Goal: Task Accomplishment & Management: Use online tool/utility

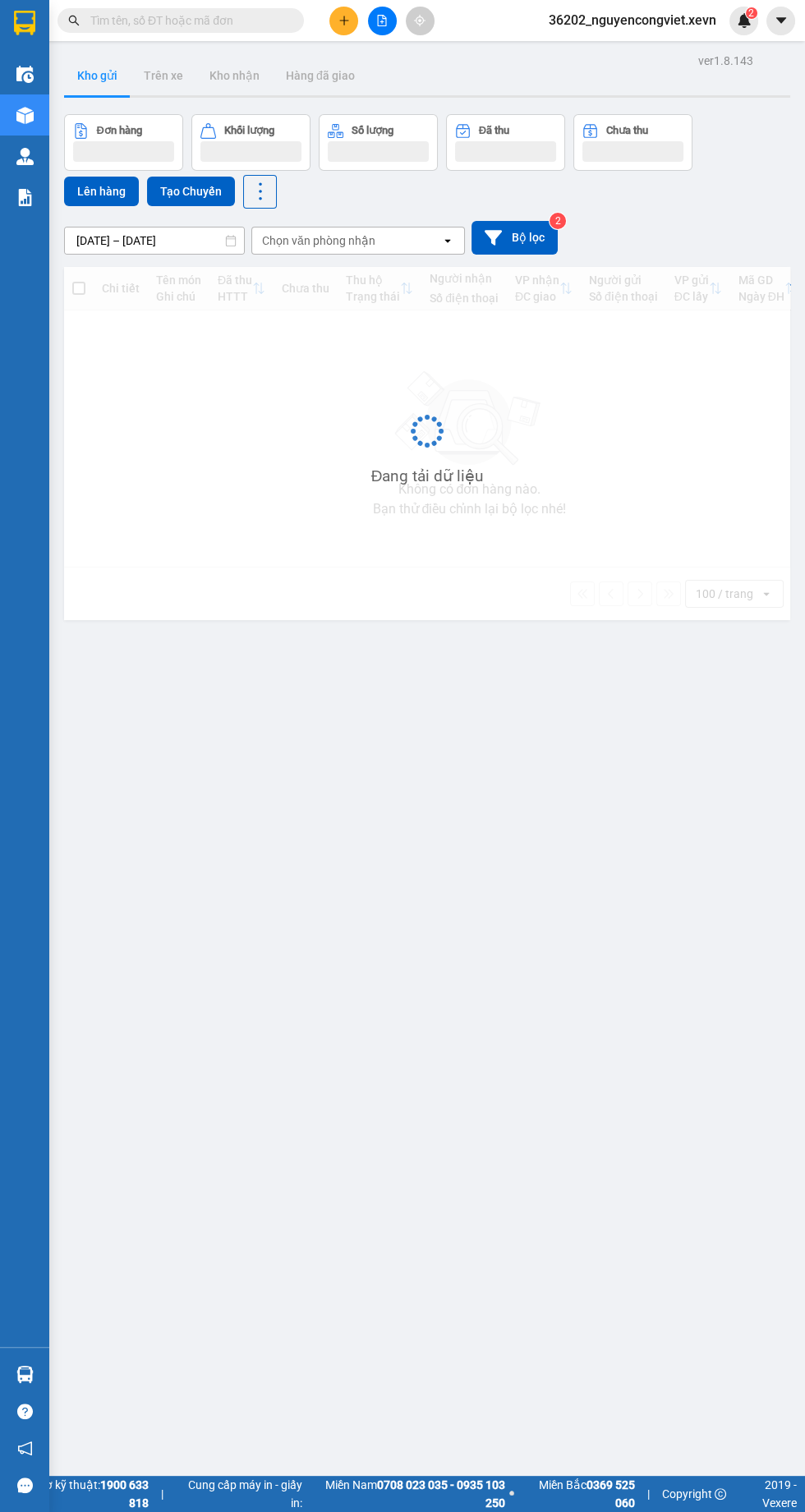
click at [239, 25] on input "text" at bounding box center [187, 21] width 194 height 18
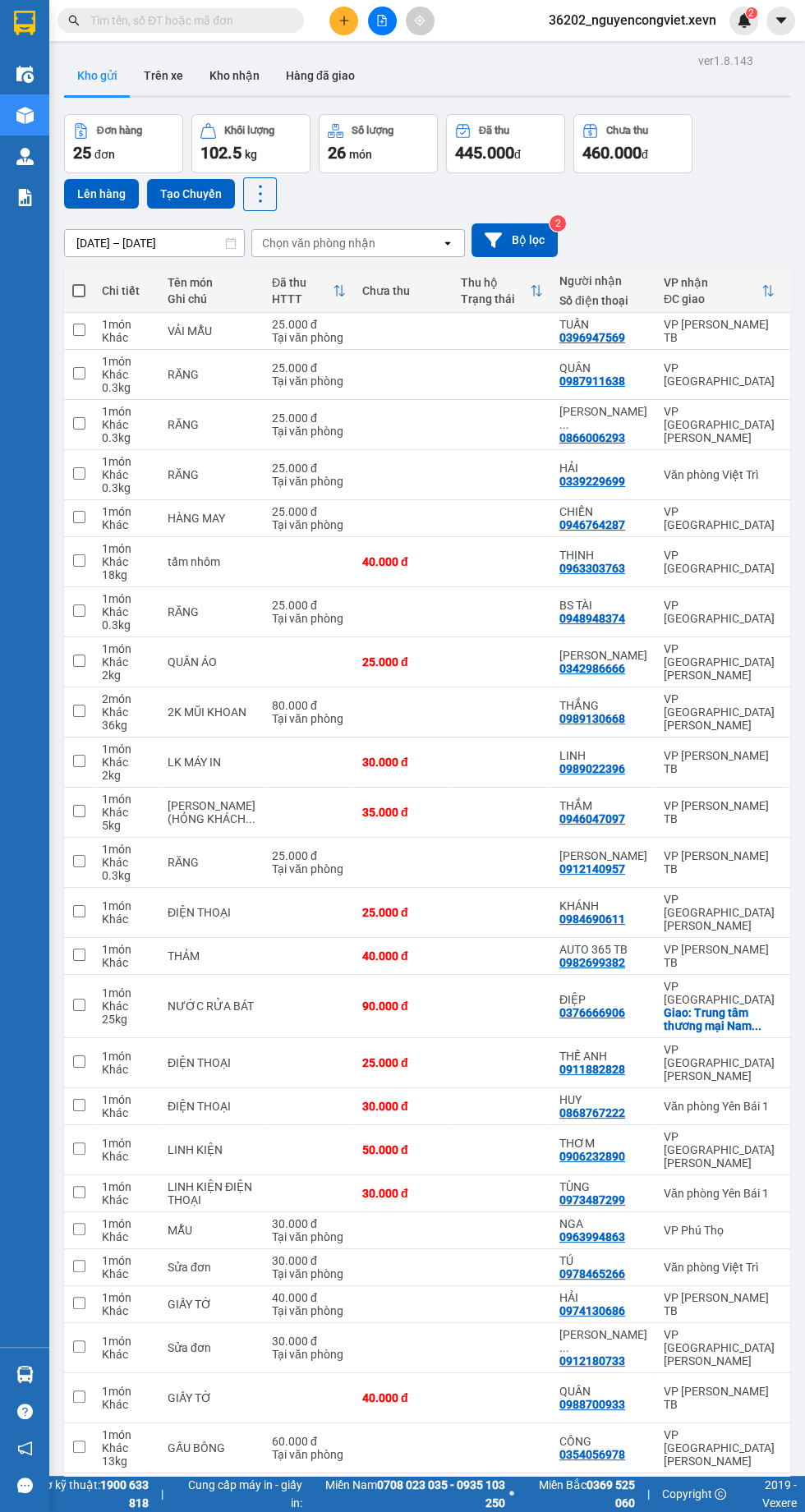
click at [272, 24] on input "text" at bounding box center [187, 21] width 194 height 18
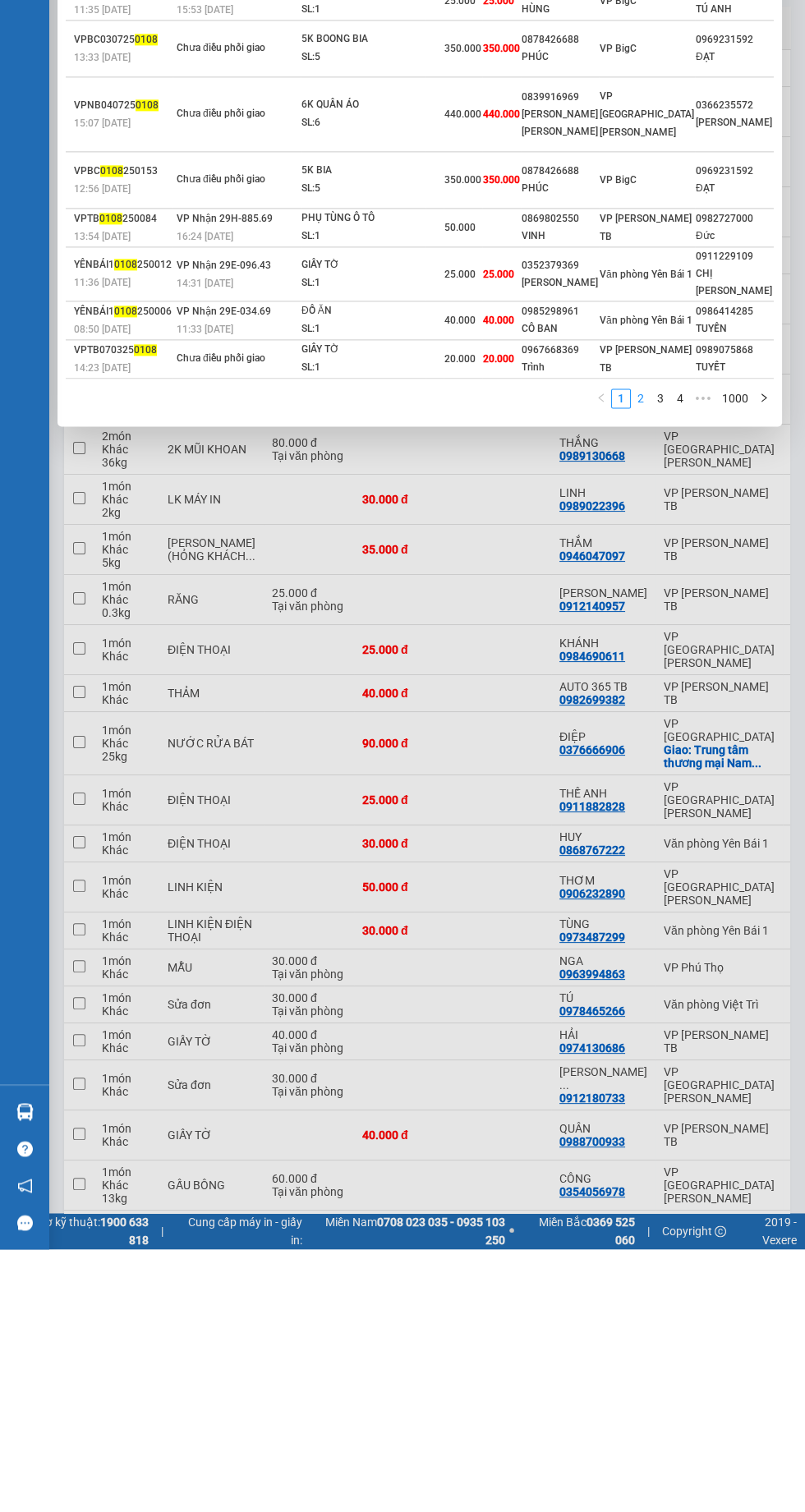
type input "0108"
click at [640, 670] on link "2" at bounding box center [640, 661] width 18 height 18
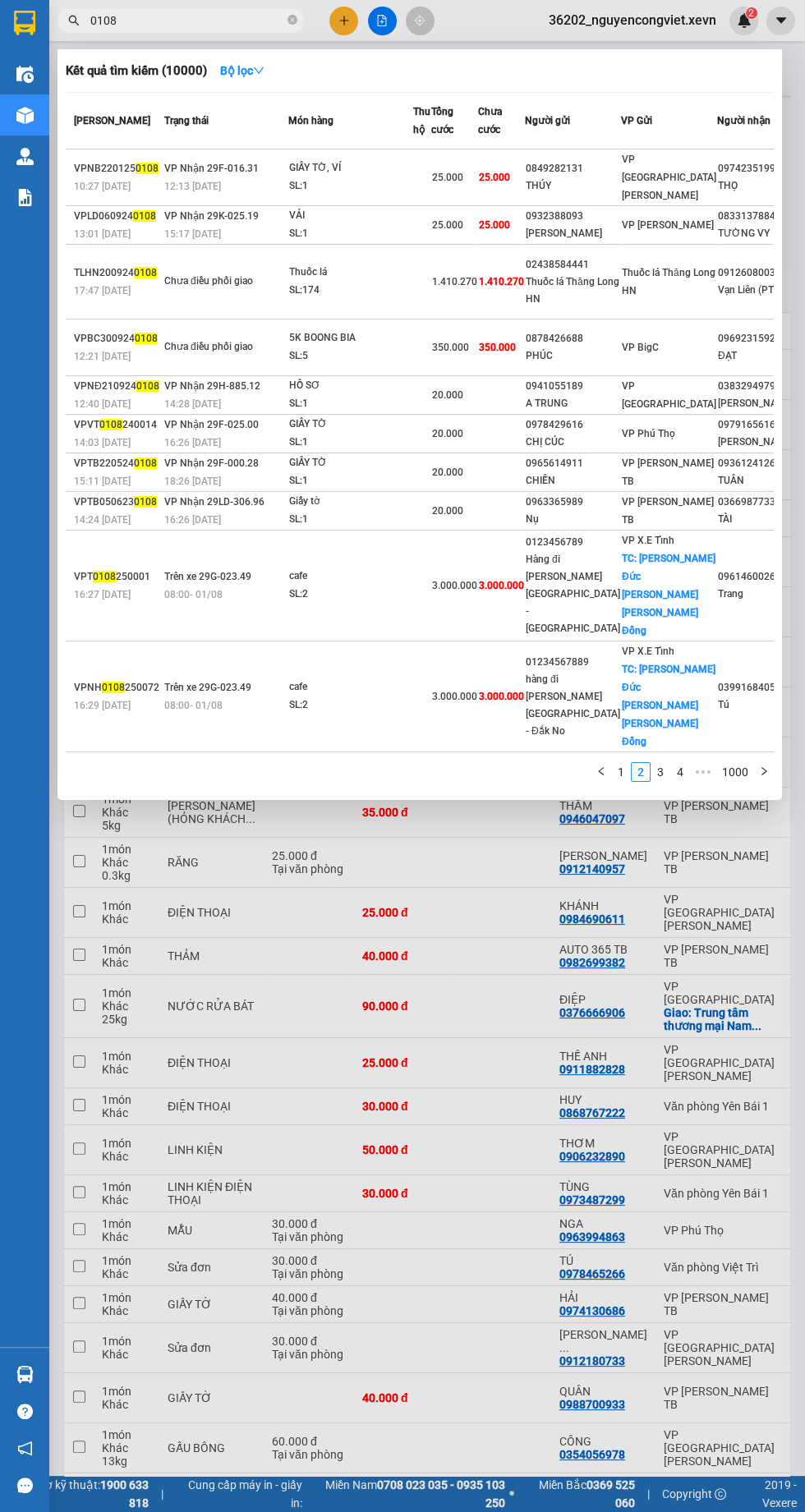
click at [231, 21] on input "0108" at bounding box center [187, 21] width 194 height 18
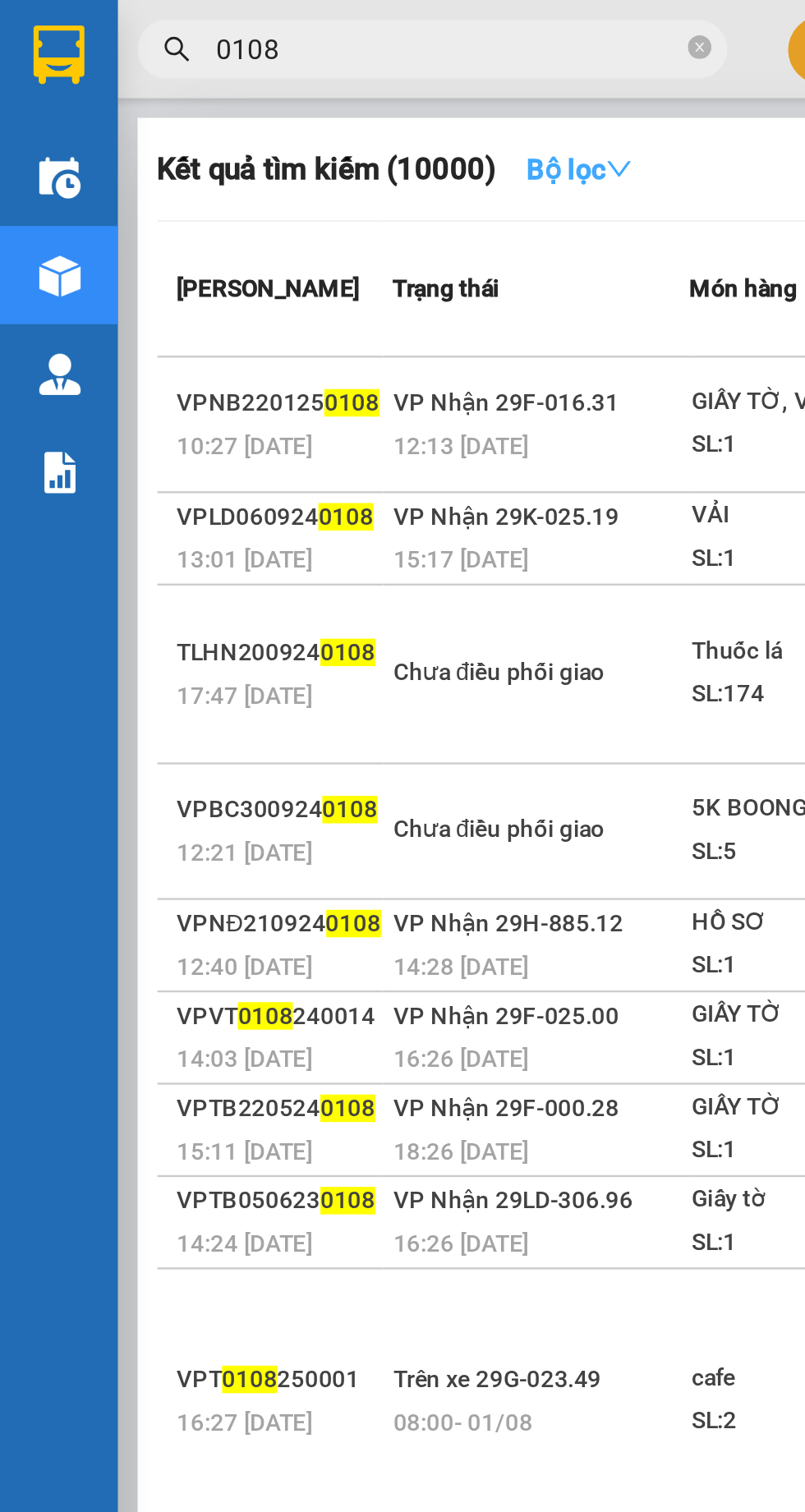
click at [230, 70] on strong "Bộ lọc" at bounding box center [241, 70] width 44 height 13
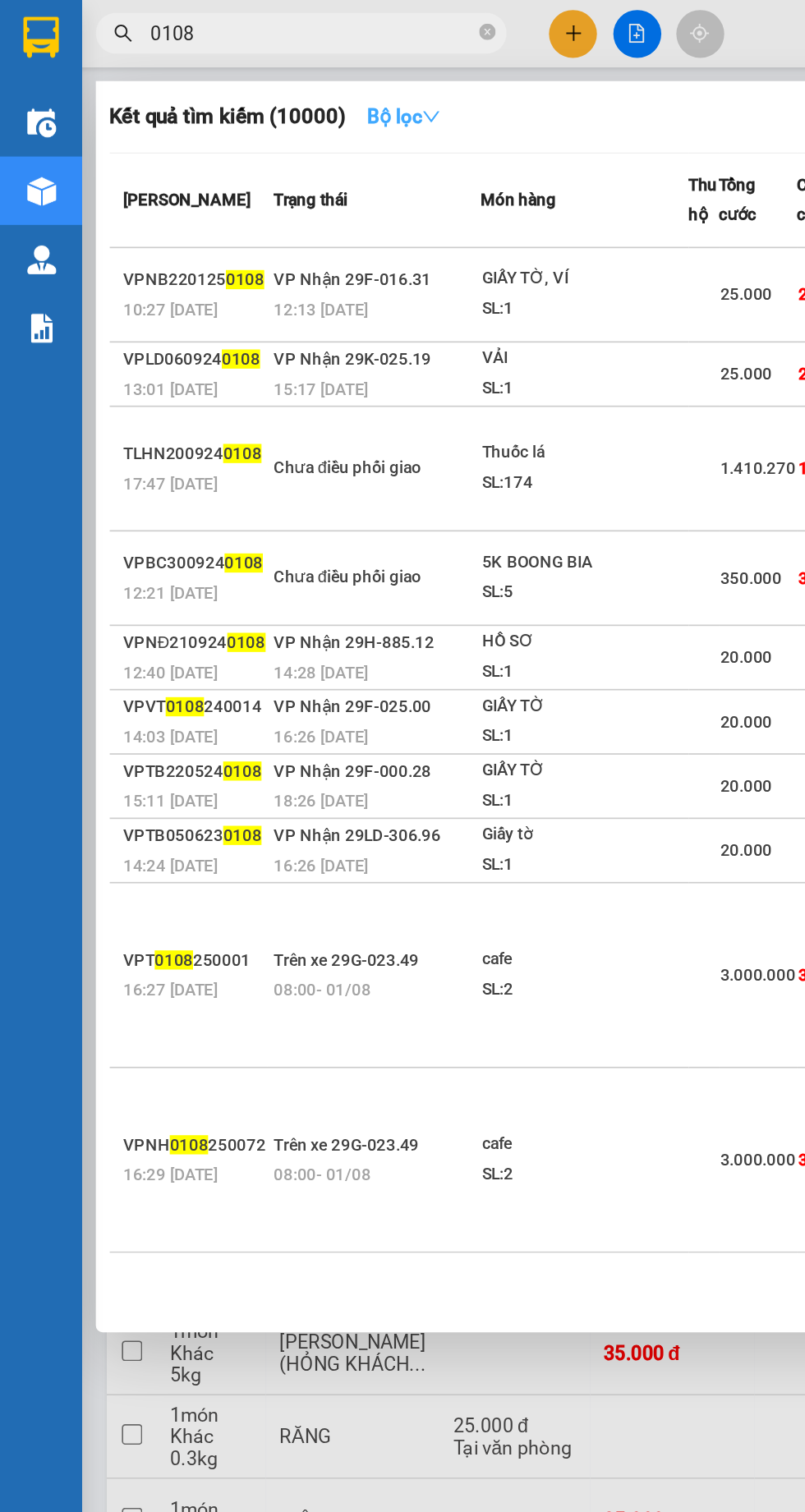
click at [233, 69] on strong "Bộ lọc" at bounding box center [241, 70] width 44 height 13
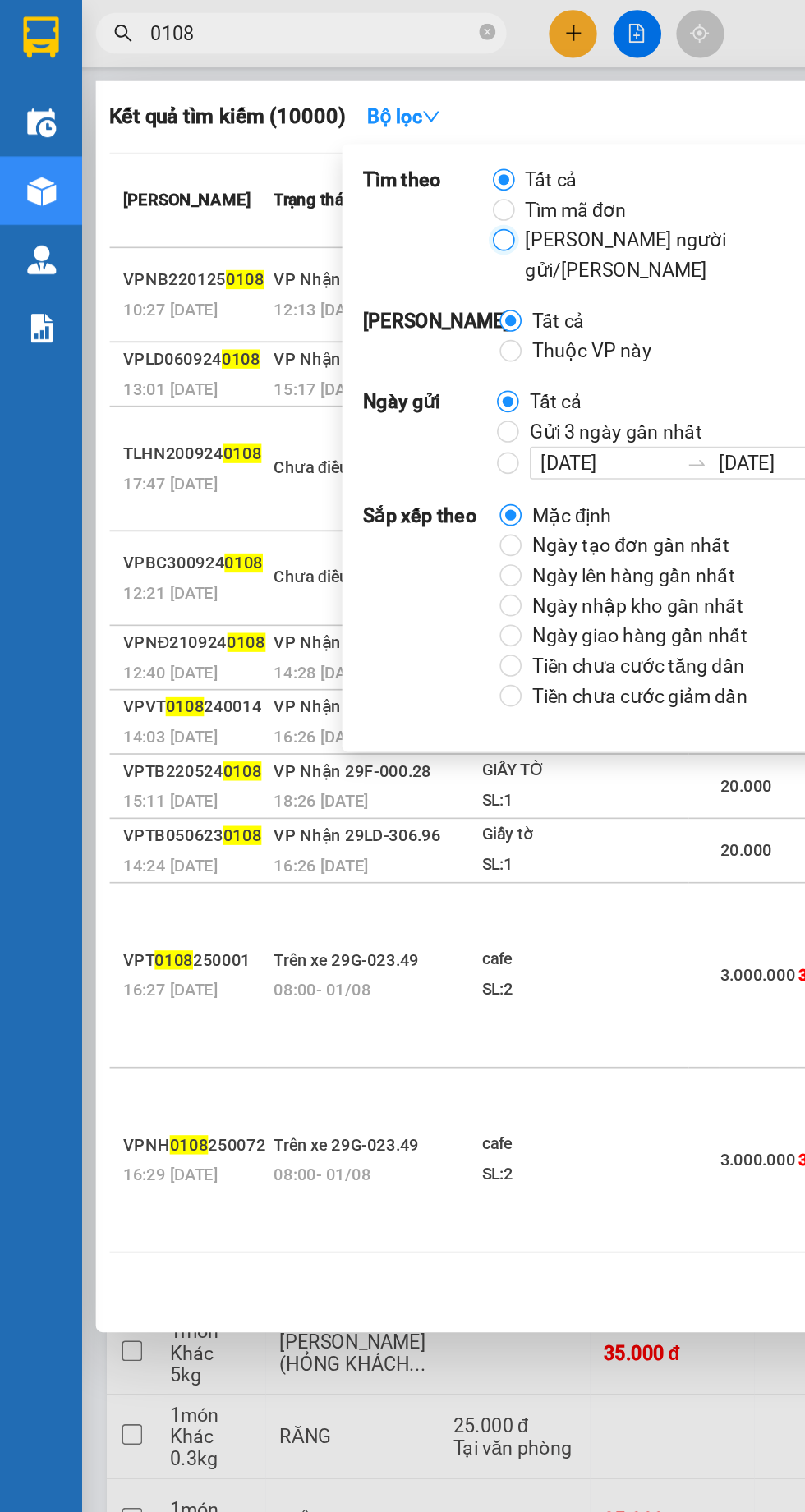
click at [307, 143] on input "[PERSON_NAME] người gửi/[PERSON_NAME]" at bounding box center [302, 144] width 13 height 13
radio input "true"
radio input "false"
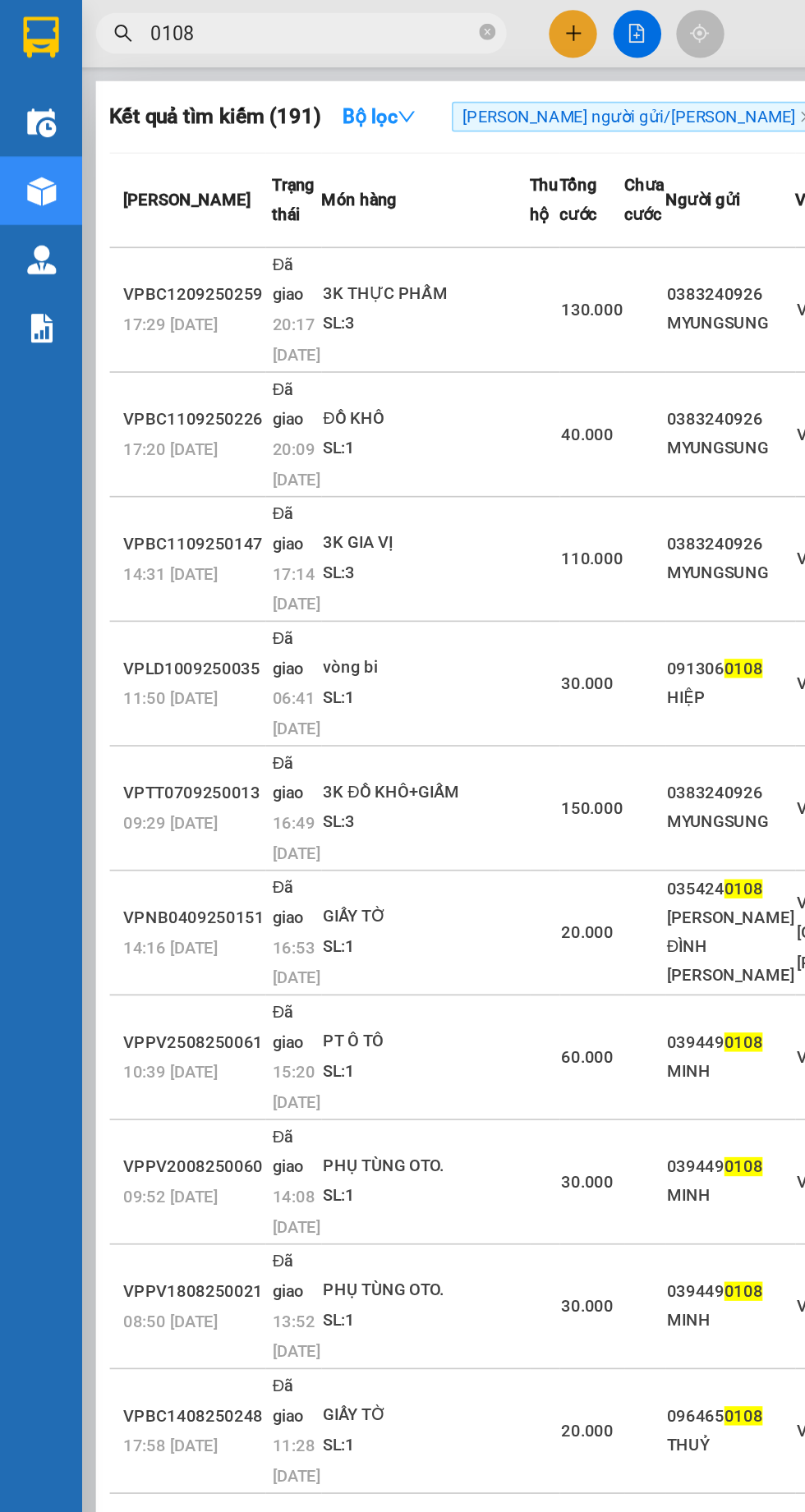
click at [134, 110] on th "[PERSON_NAME]" at bounding box center [112, 120] width 93 height 56
